Goal: Information Seeking & Learning: Find specific page/section

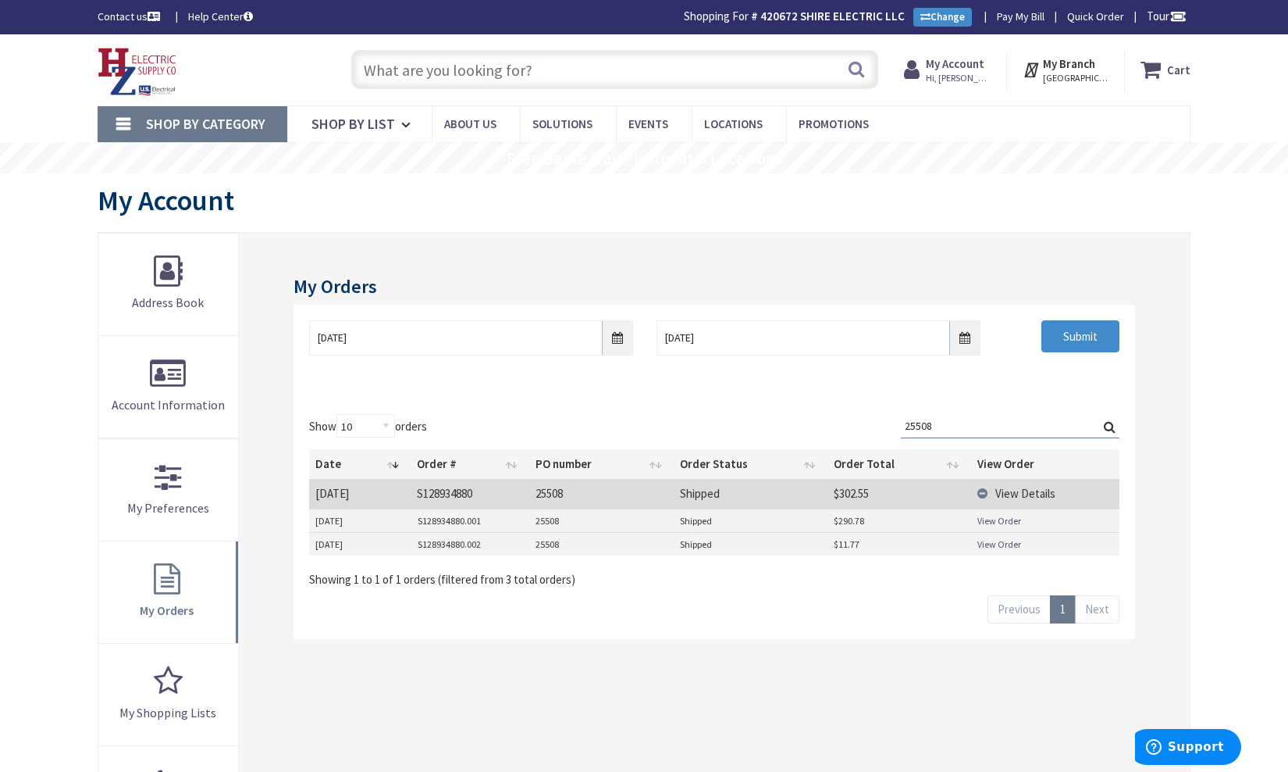
click at [523, 69] on input "text" at bounding box center [614, 69] width 527 height 39
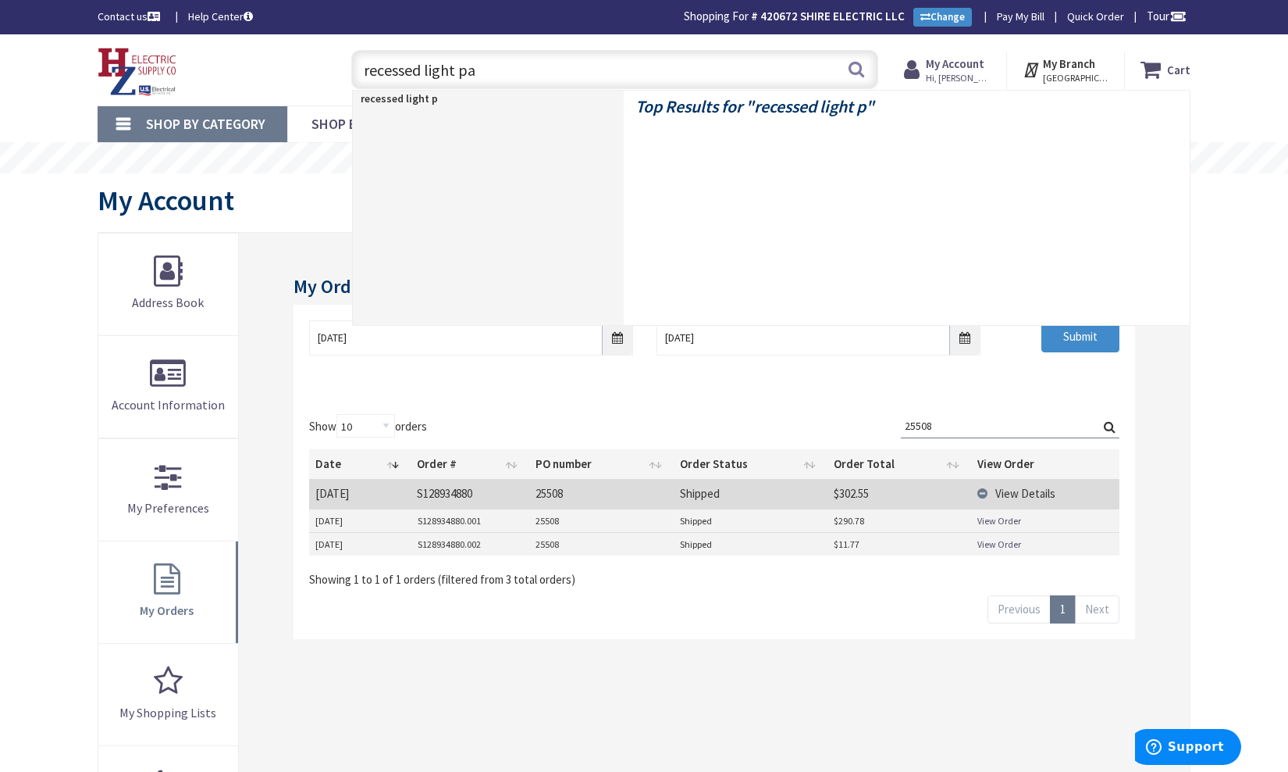
type input "recessed light pan"
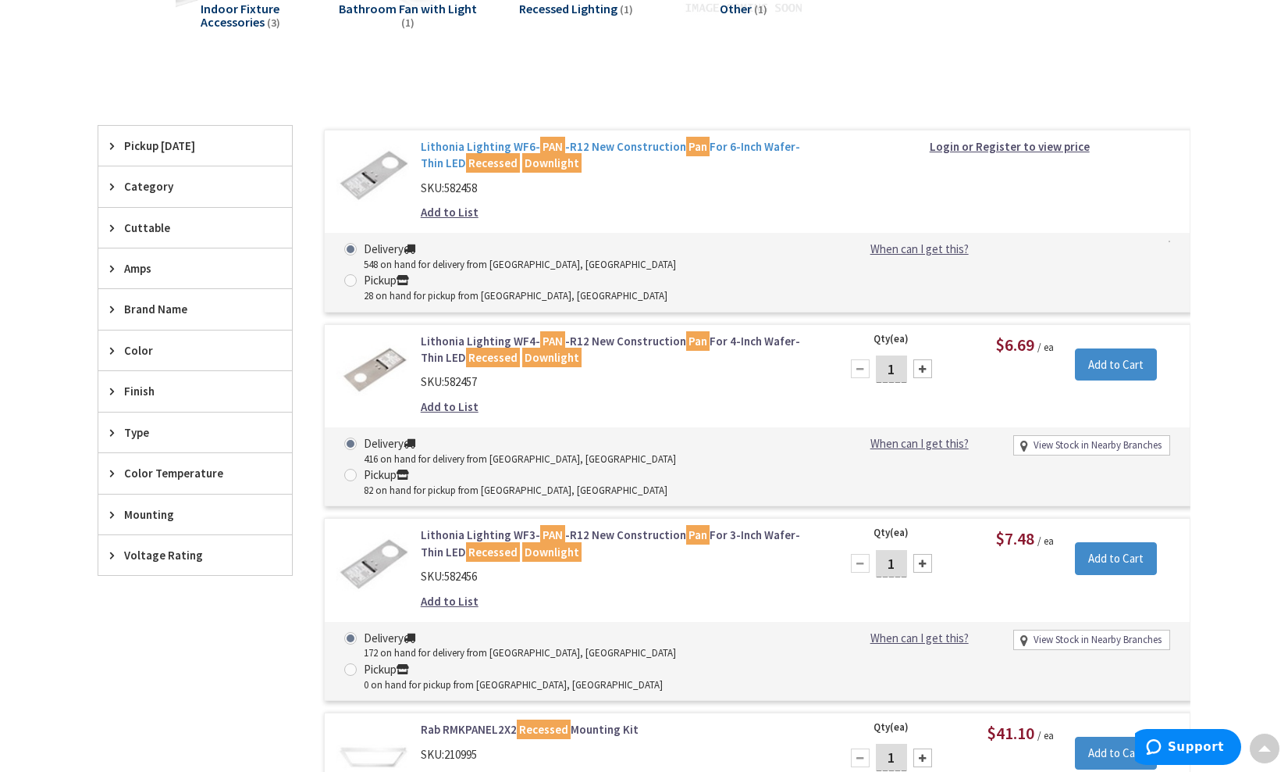
scroll to position [331, 0]
click at [541, 332] on mark "PAN" at bounding box center [552, 342] width 25 height 20
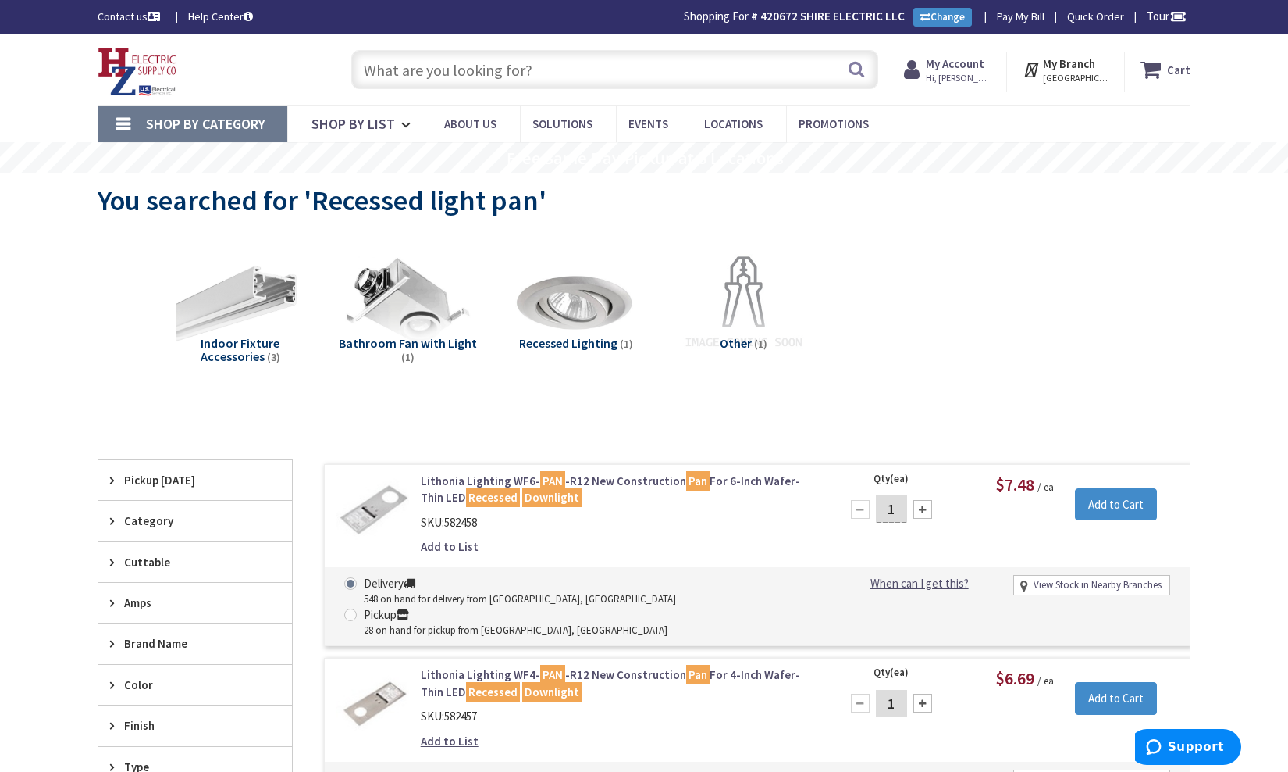
click at [493, 65] on input "text" at bounding box center [614, 69] width 527 height 39
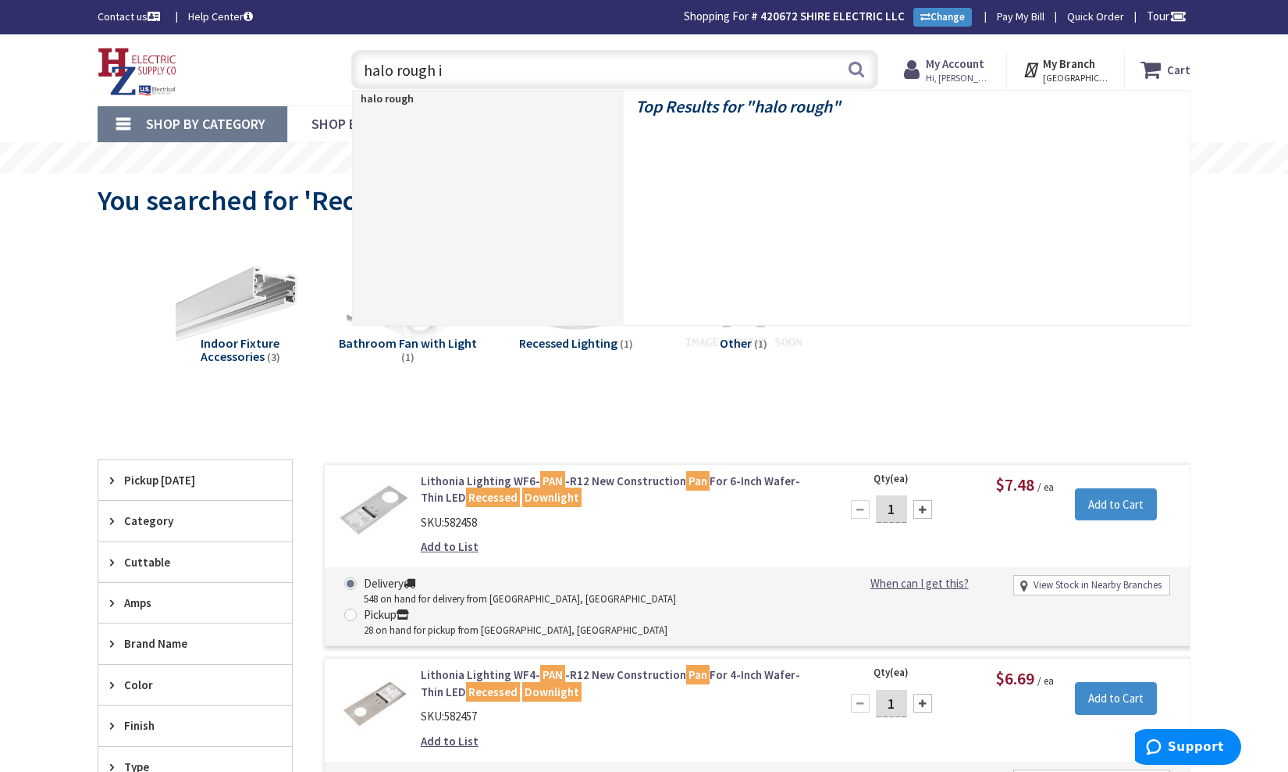
type input "halo rough in"
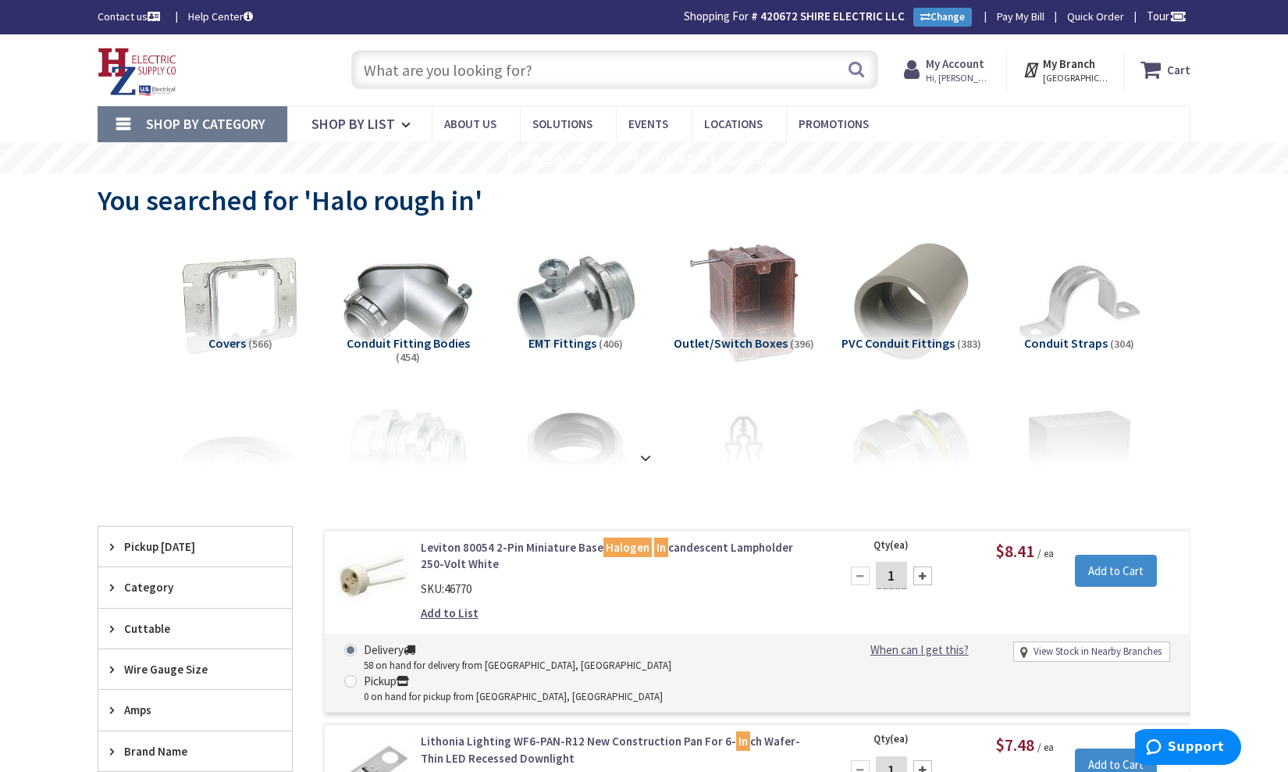
click at [526, 80] on input "text" at bounding box center [614, 69] width 527 height 39
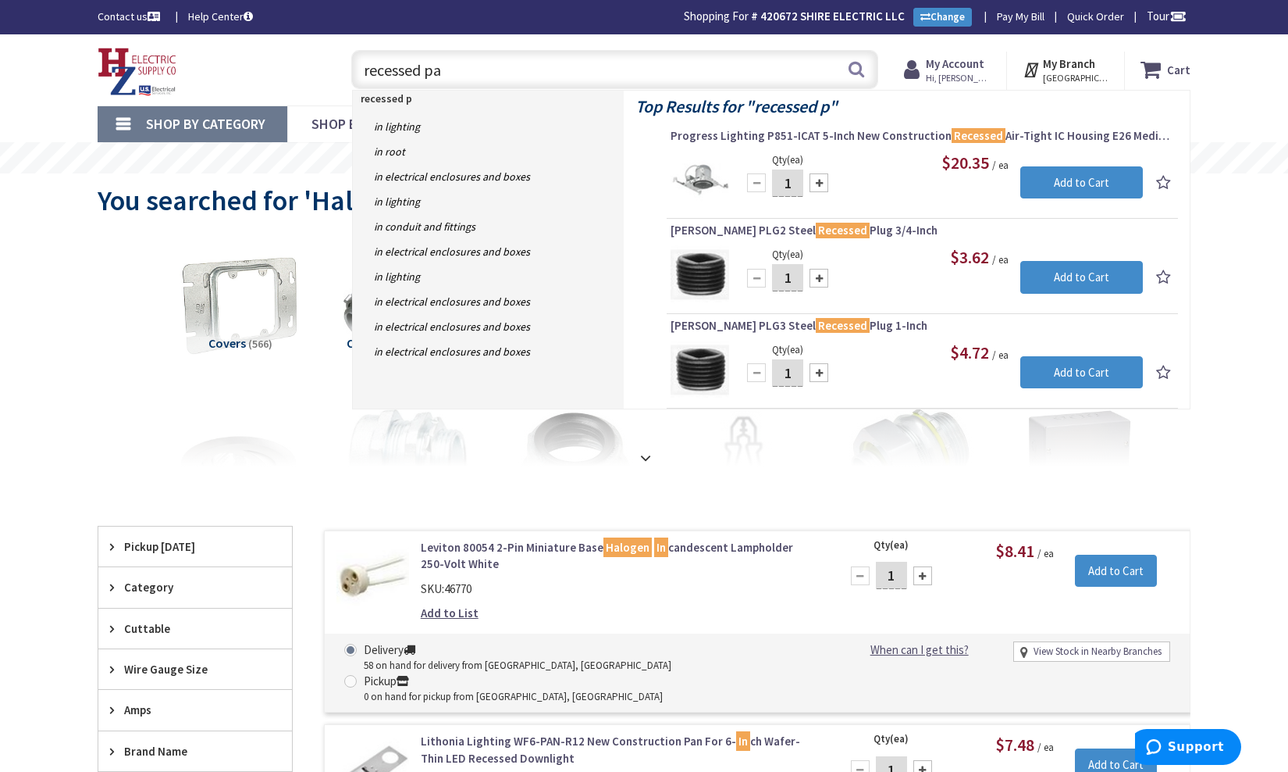
type input "recessed pan"
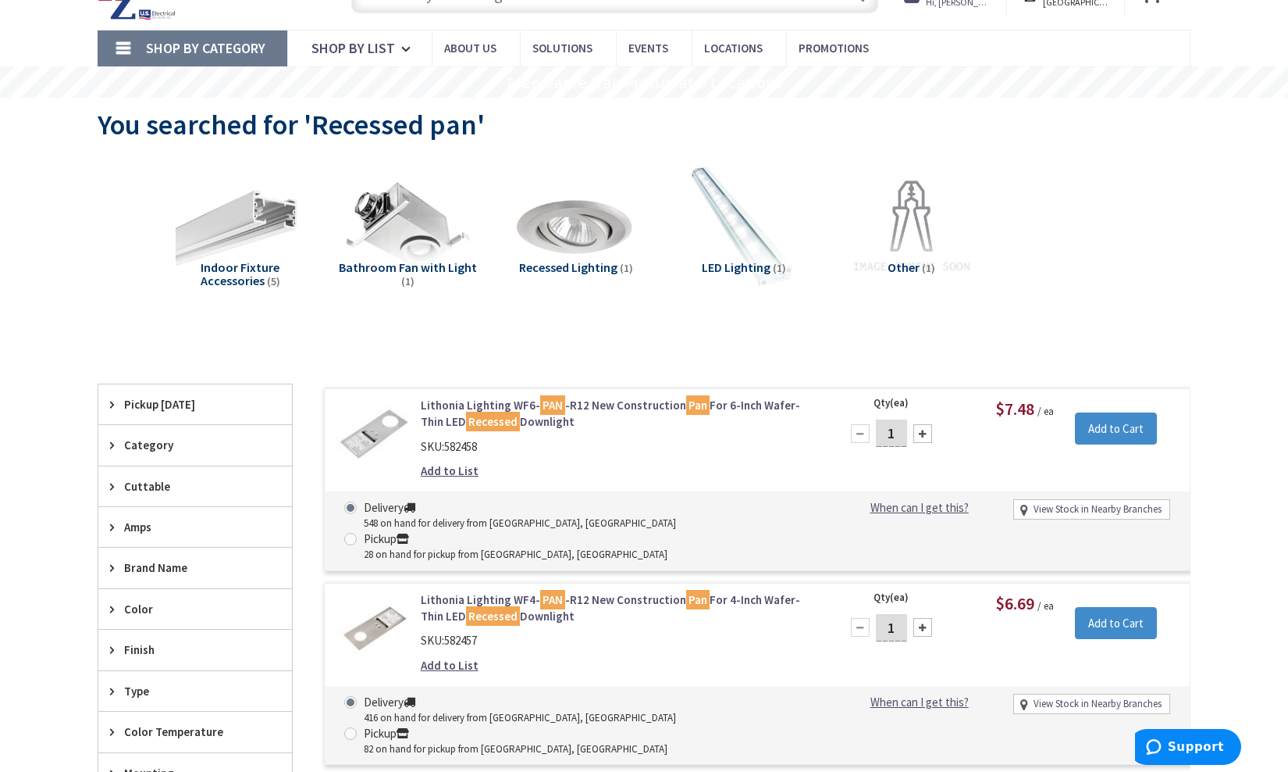
scroll to position [74, 0]
